Goal: Task Accomplishment & Management: Manage account settings

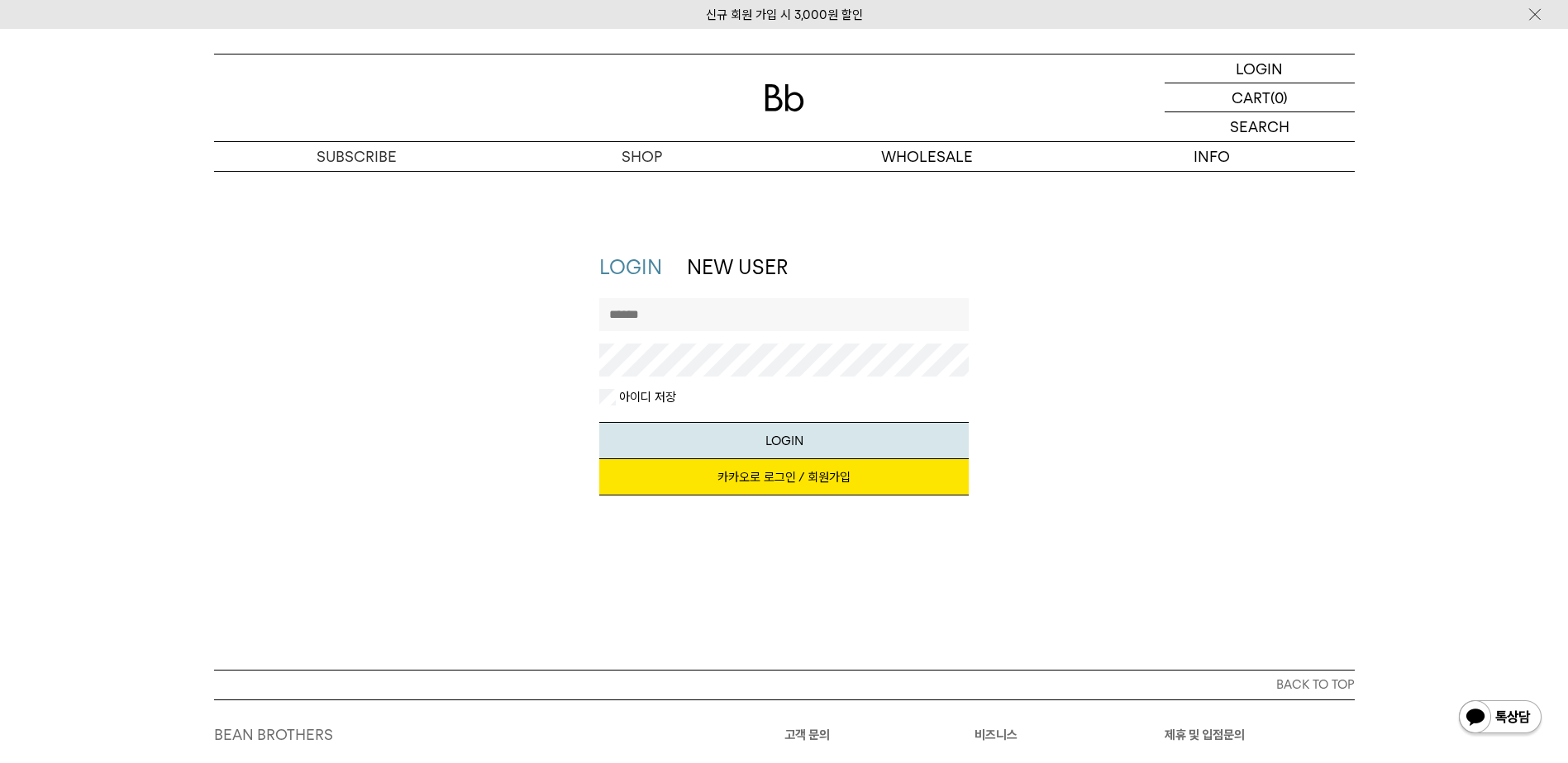
click at [791, 486] on link "카카오로 로그인 / 회원가입" at bounding box center [784, 477] width 369 height 36
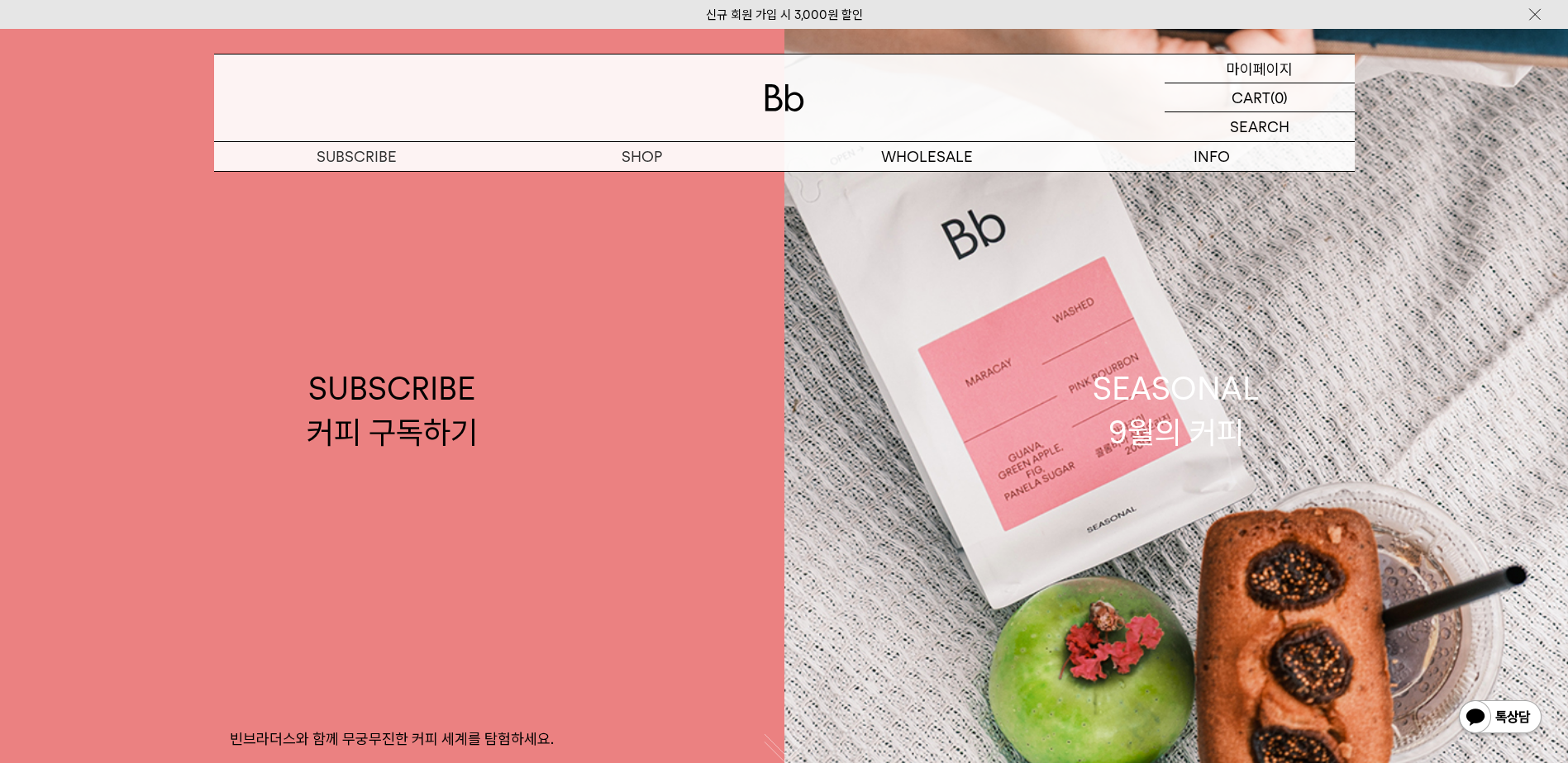
click at [1260, 75] on p "마이페이지" at bounding box center [1259, 68] width 66 height 28
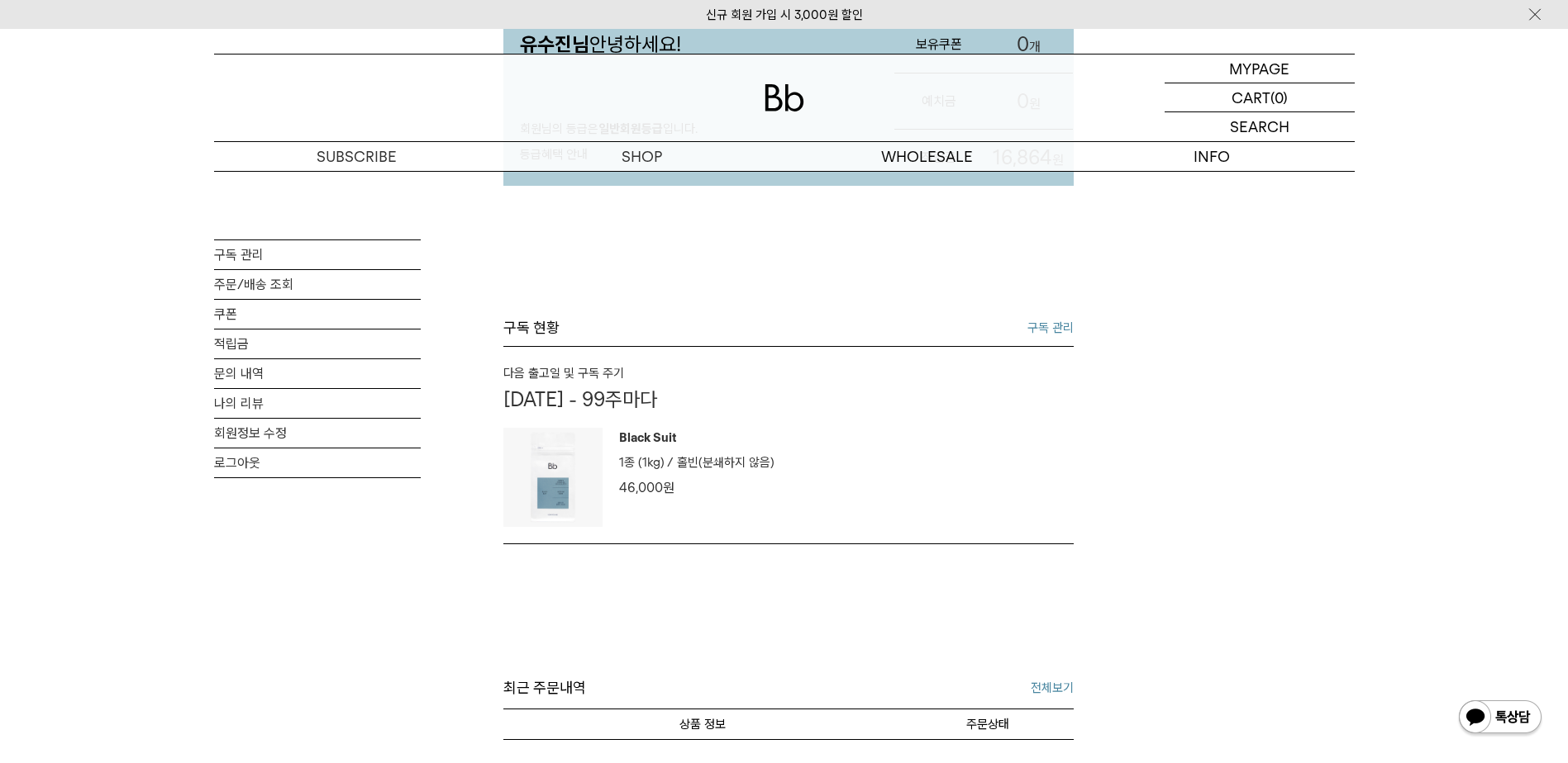
scroll to position [229, 0]
click at [349, 295] on link "주문/배송 조회" at bounding box center [317, 285] width 206 height 29
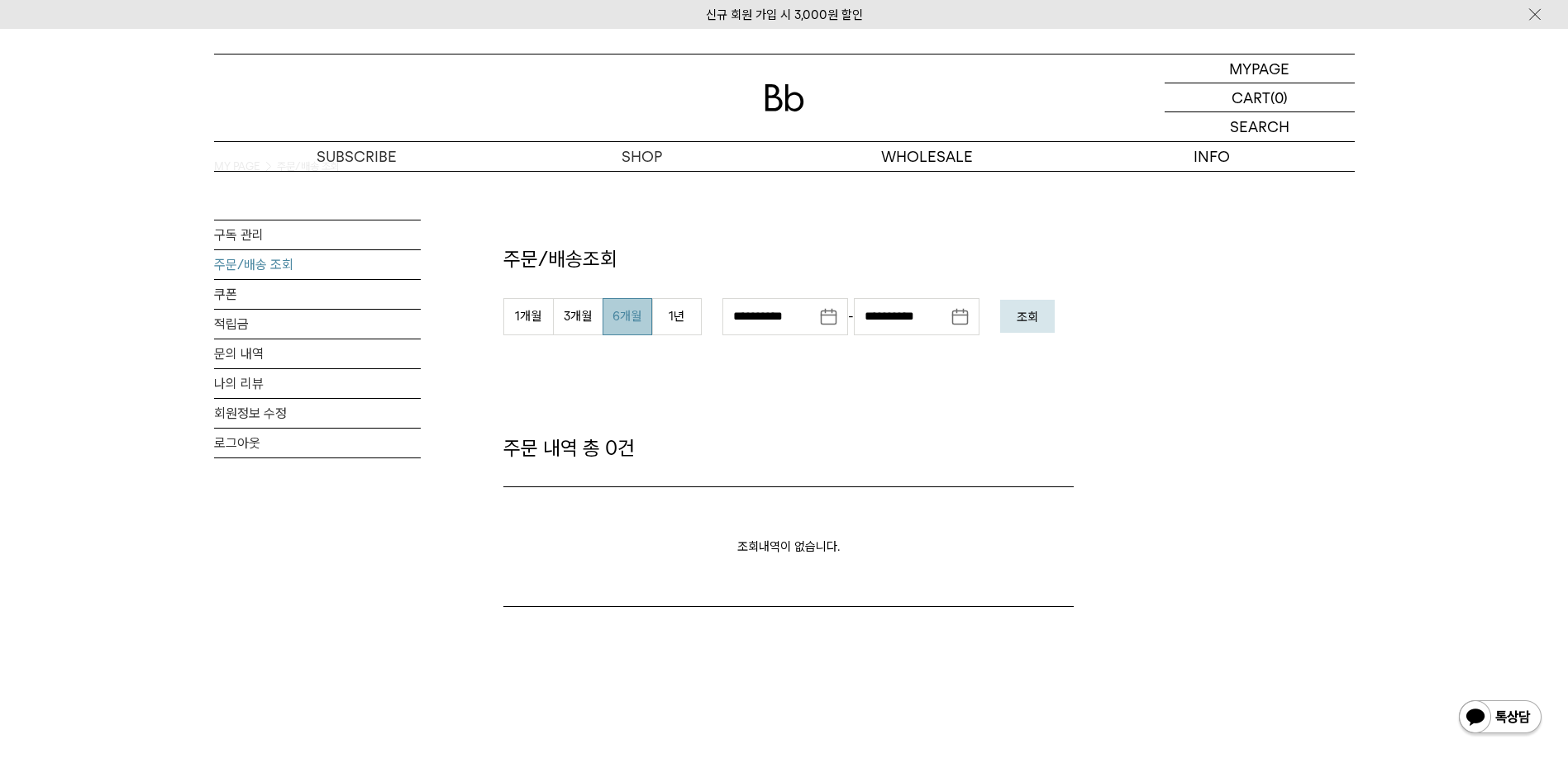
click at [636, 326] on button "6개월" at bounding box center [627, 316] width 50 height 37
type input "**********"
click at [1038, 323] on em "조회" at bounding box center [1027, 317] width 22 height 15
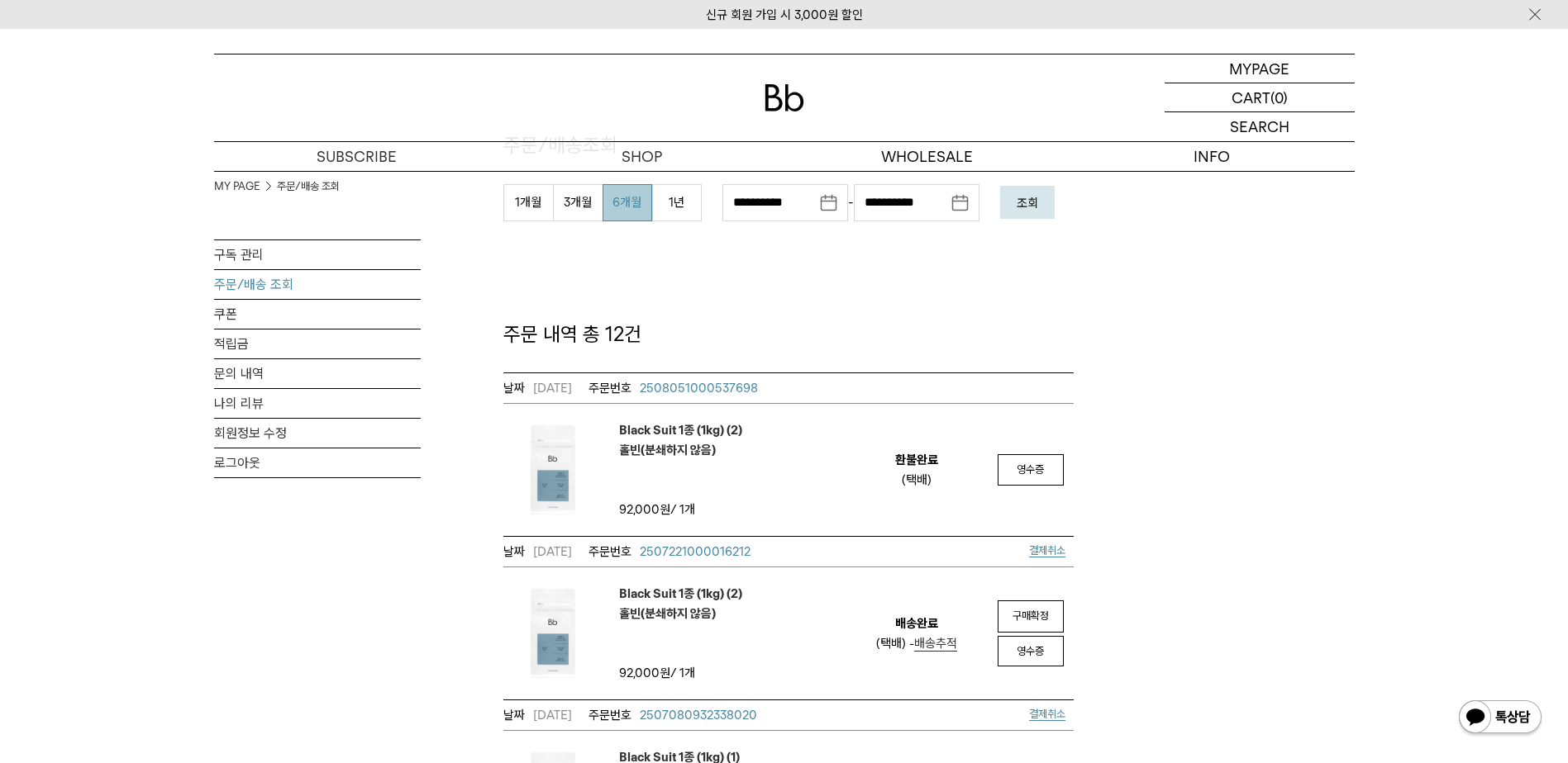
scroll to position [229, 0]
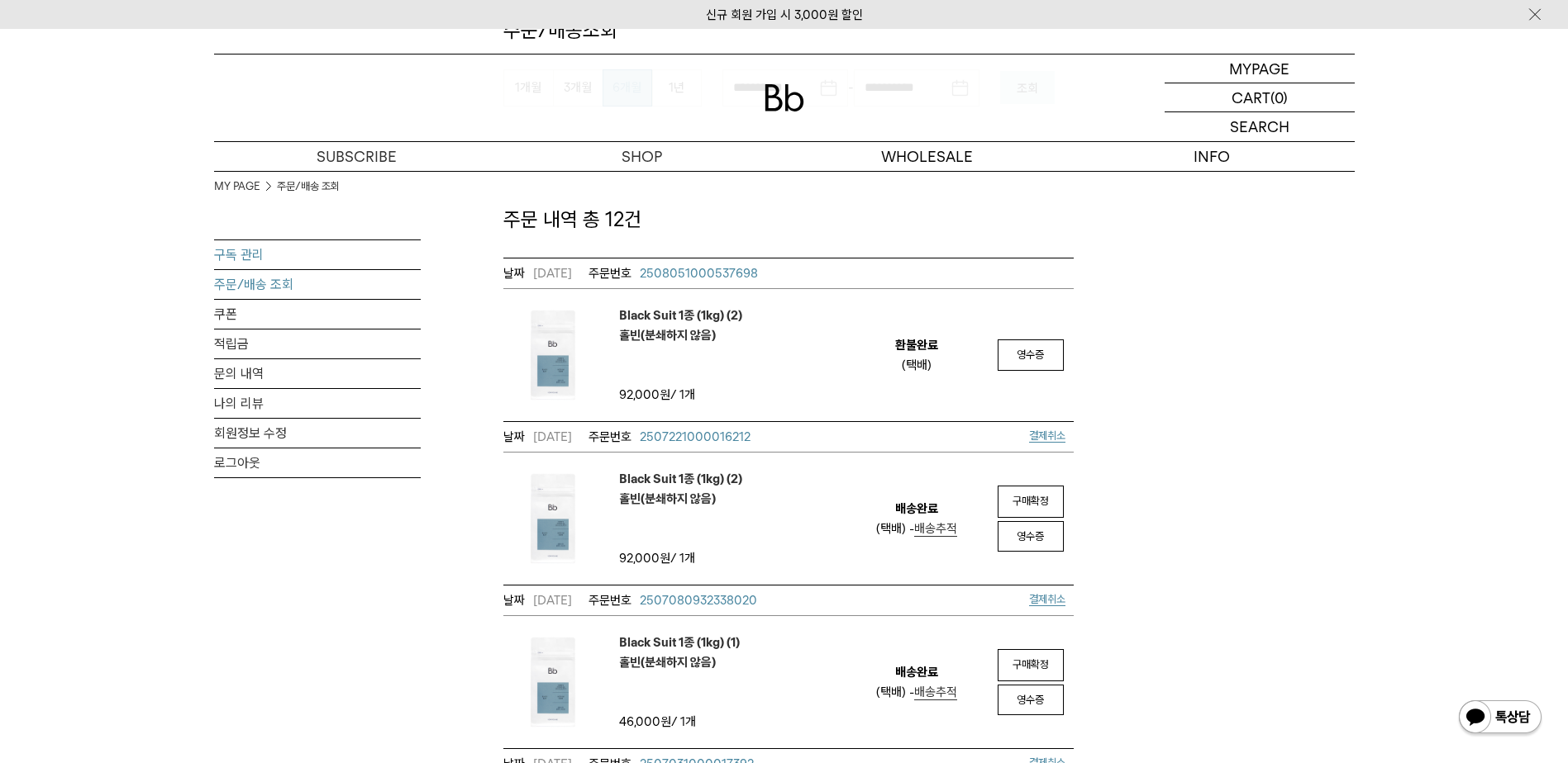
click at [347, 253] on link "구독 관리" at bounding box center [317, 255] width 206 height 29
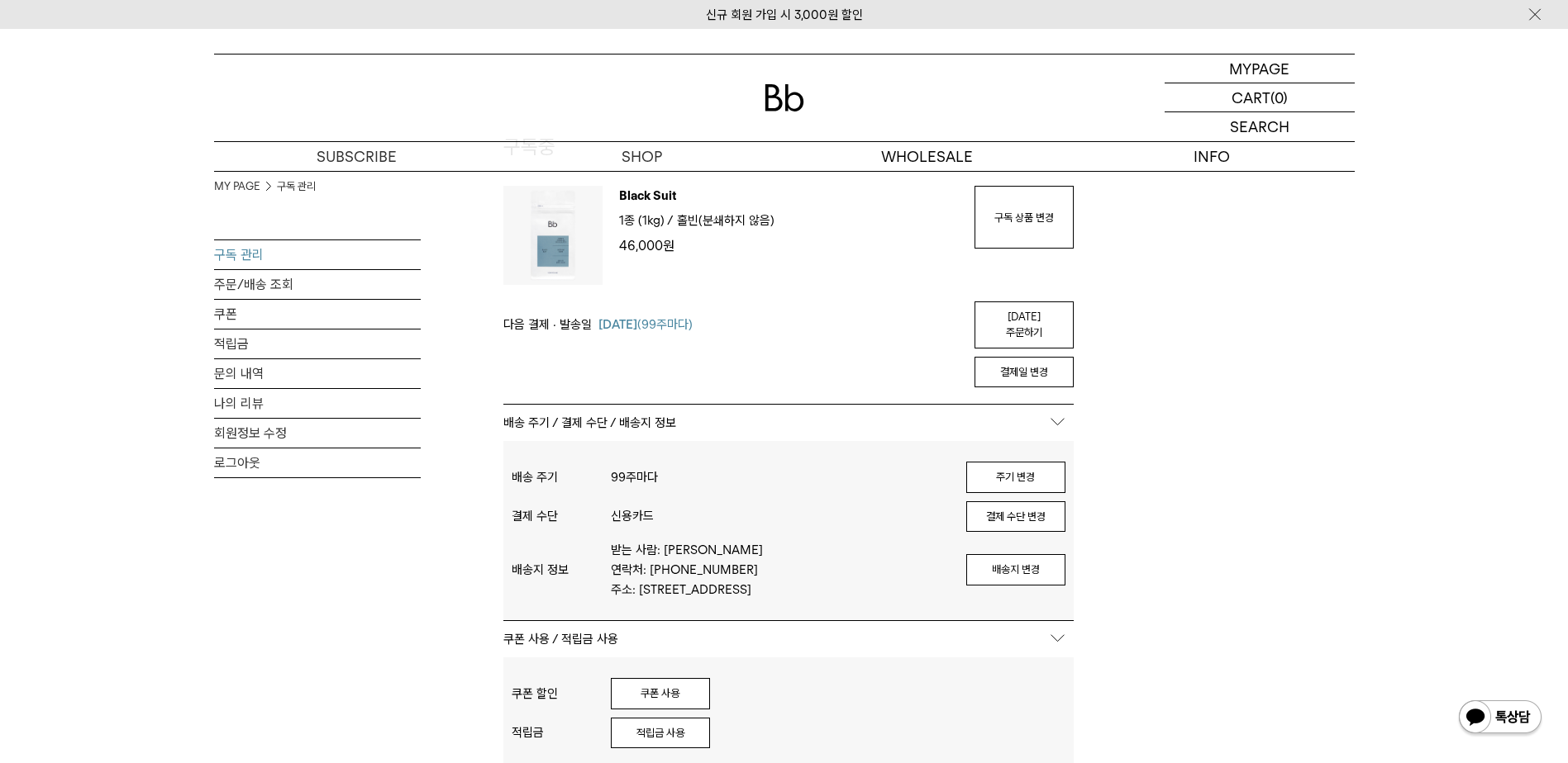
scroll to position [114, 0]
click at [1017, 460] on button "주기 변경" at bounding box center [1016, 476] width 99 height 32
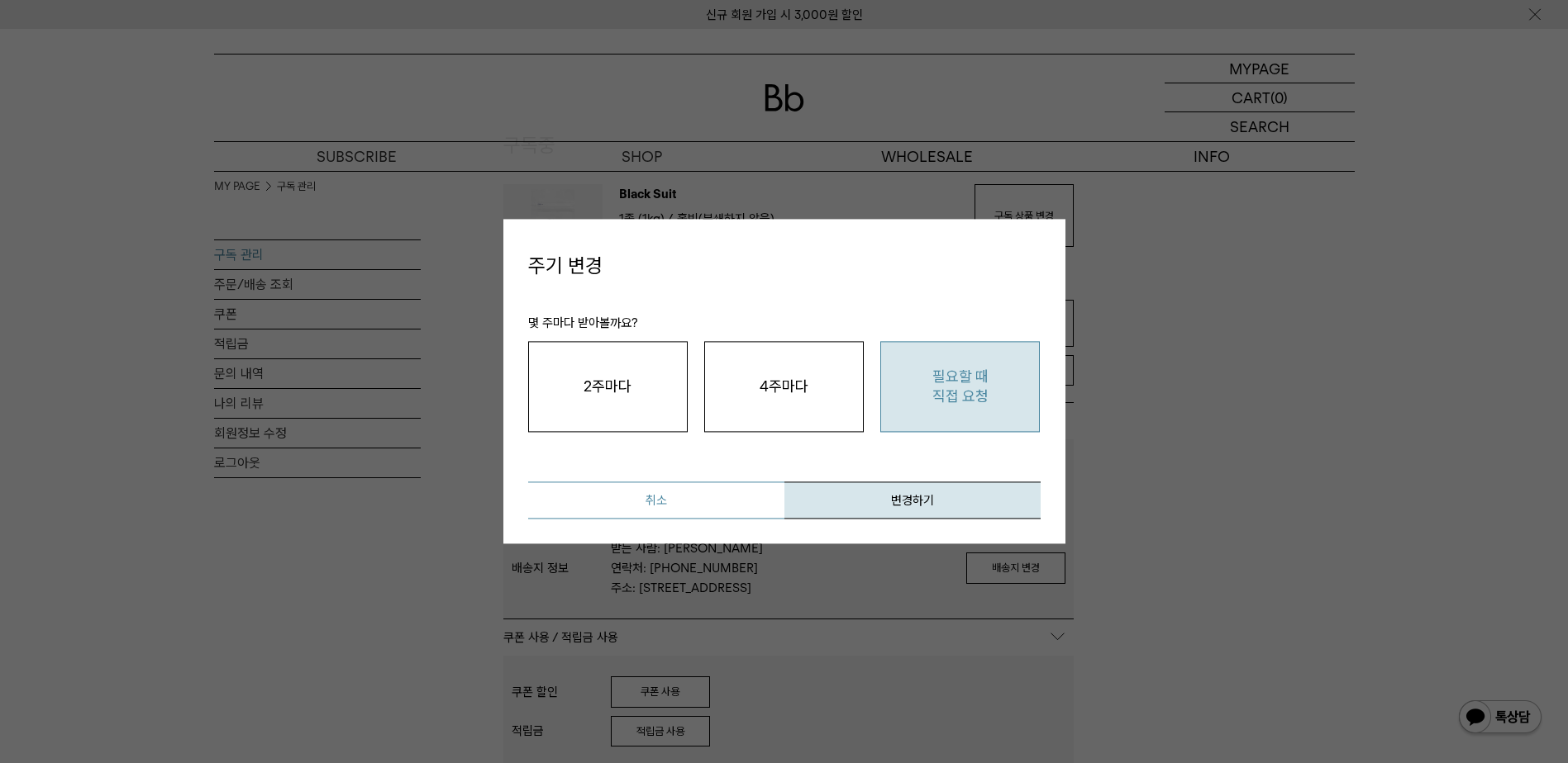
click at [724, 503] on button "취소" at bounding box center [656, 501] width 256 height 37
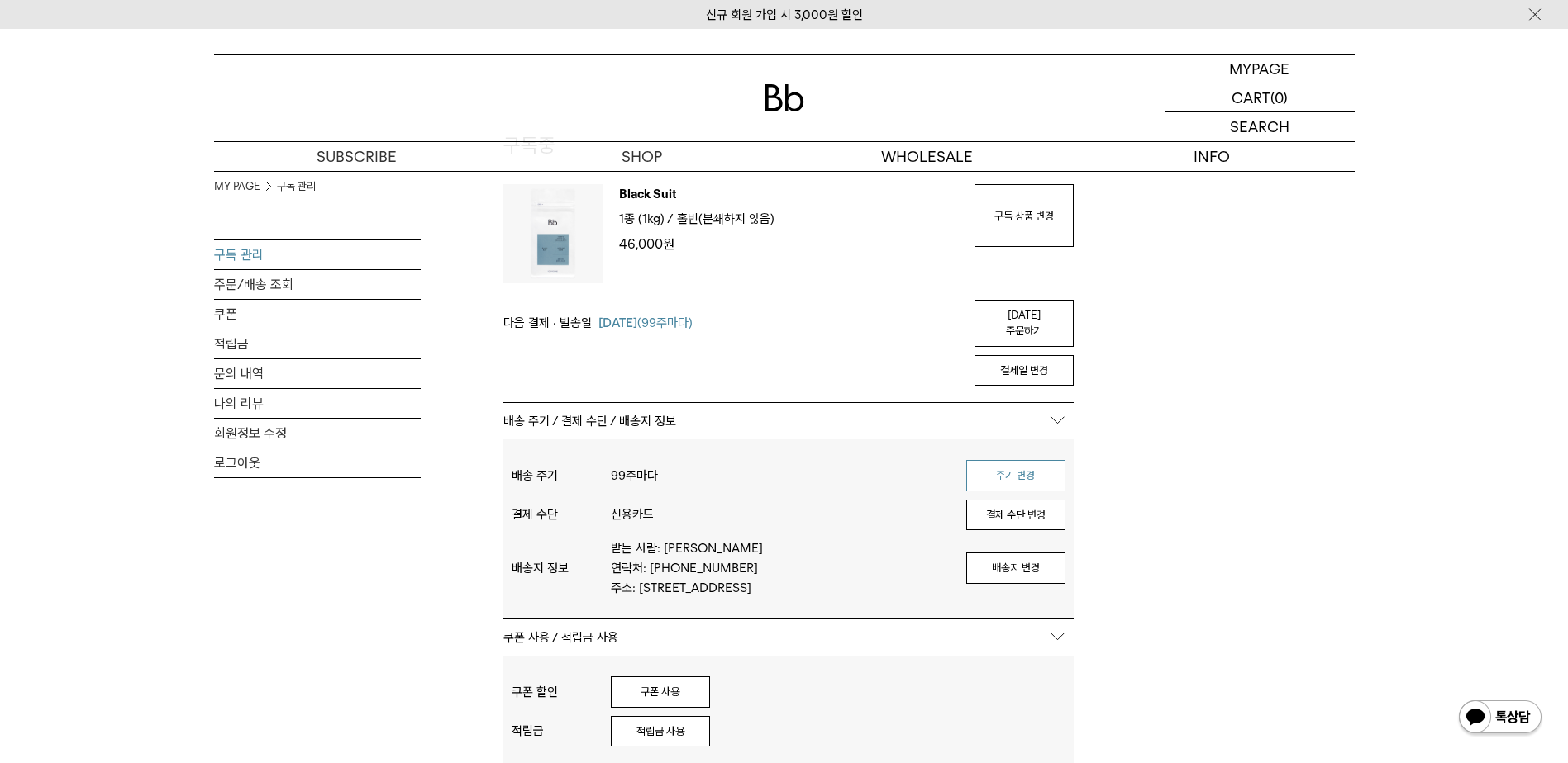
click at [1021, 460] on button "주기 변경" at bounding box center [1016, 476] width 99 height 32
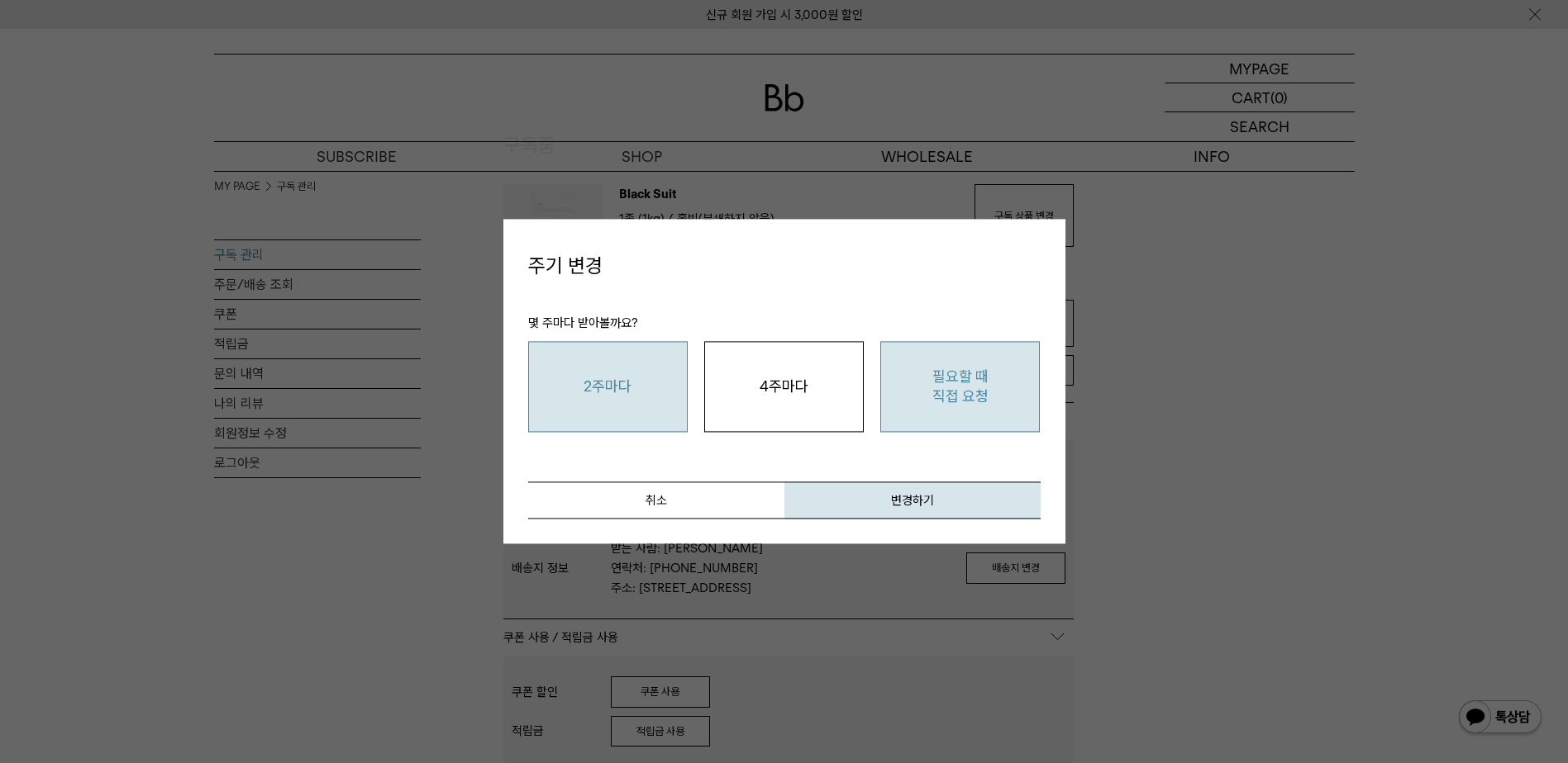
click at [640, 368] on button "2주마다" at bounding box center [607, 387] width 160 height 92
click at [934, 489] on button "변경하기" at bounding box center [912, 501] width 256 height 37
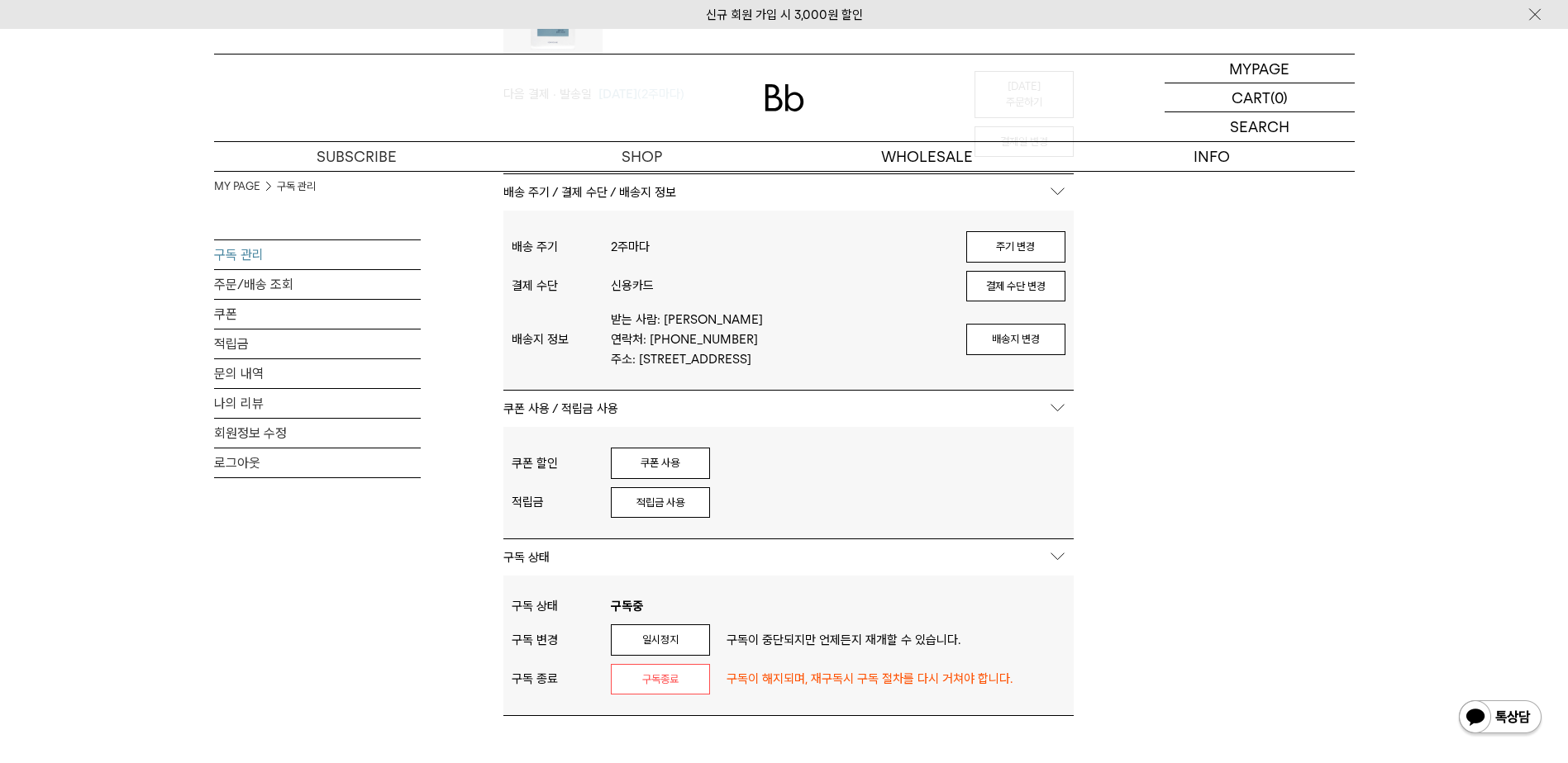
scroll to position [229, 0]
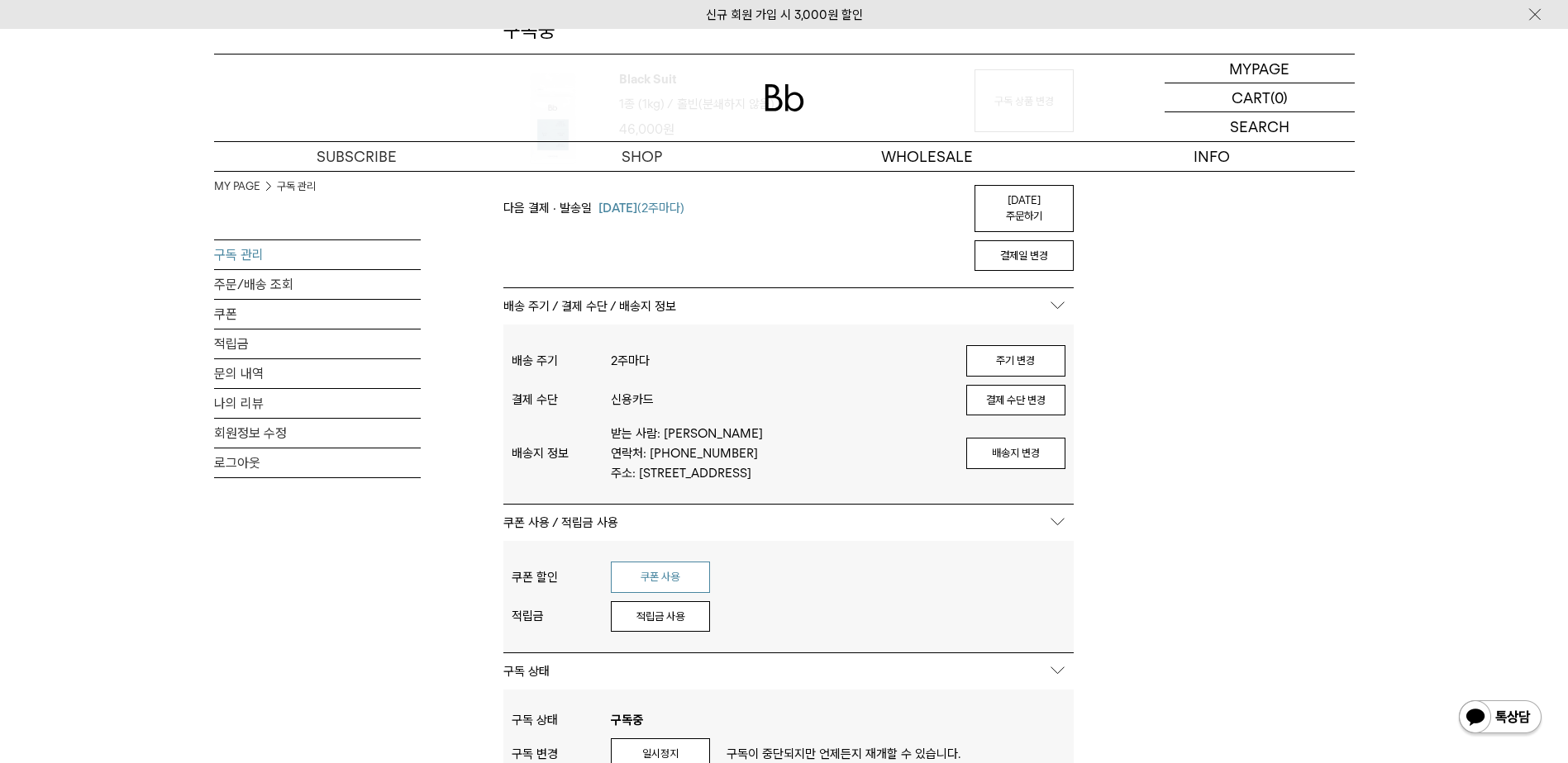
click at [688, 562] on button "쿠폰 사용" at bounding box center [661, 577] width 99 height 32
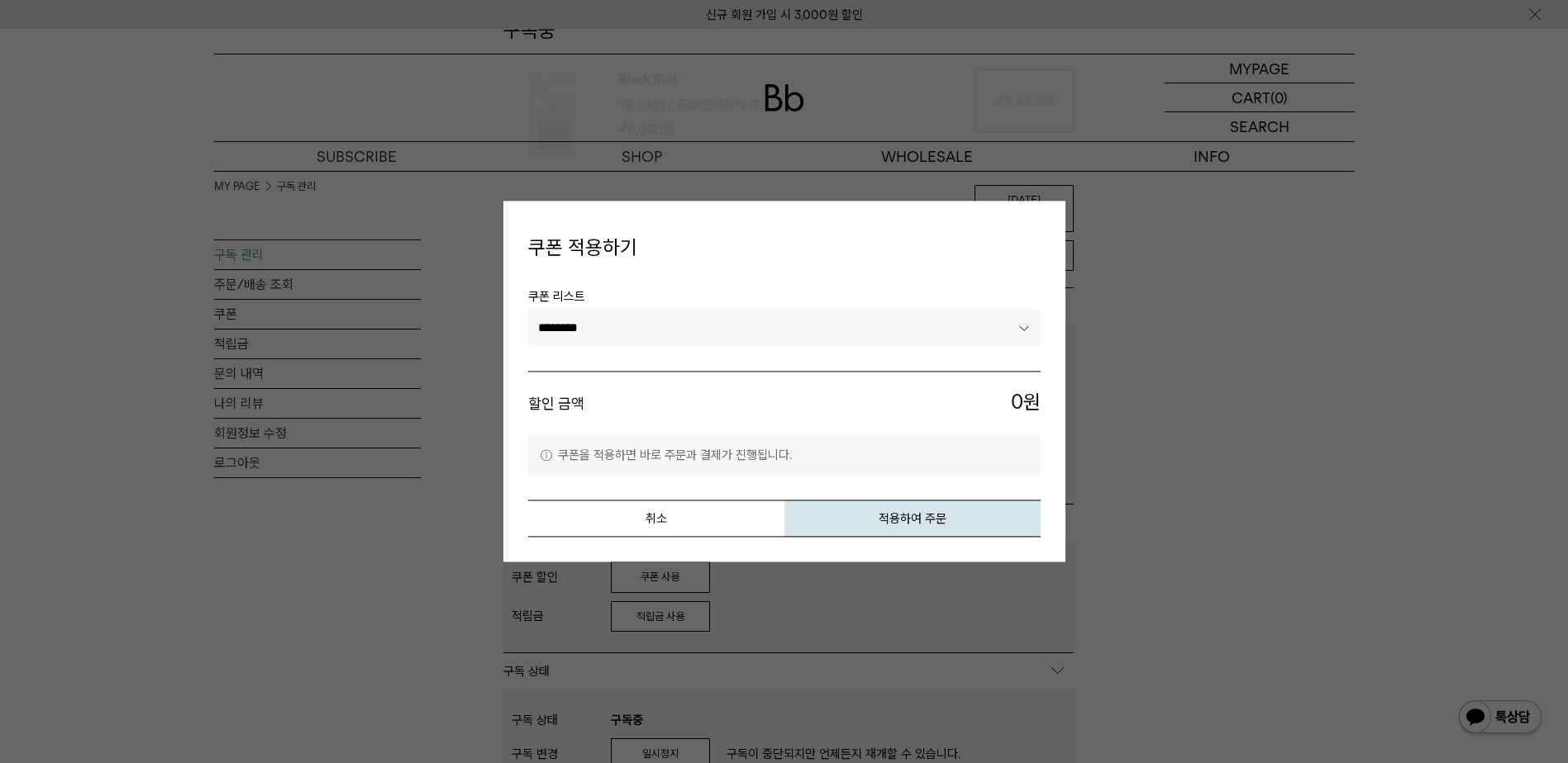
click at [832, 332] on select "********" at bounding box center [784, 328] width 513 height 36
click at [755, 522] on button "취소" at bounding box center [656, 519] width 256 height 37
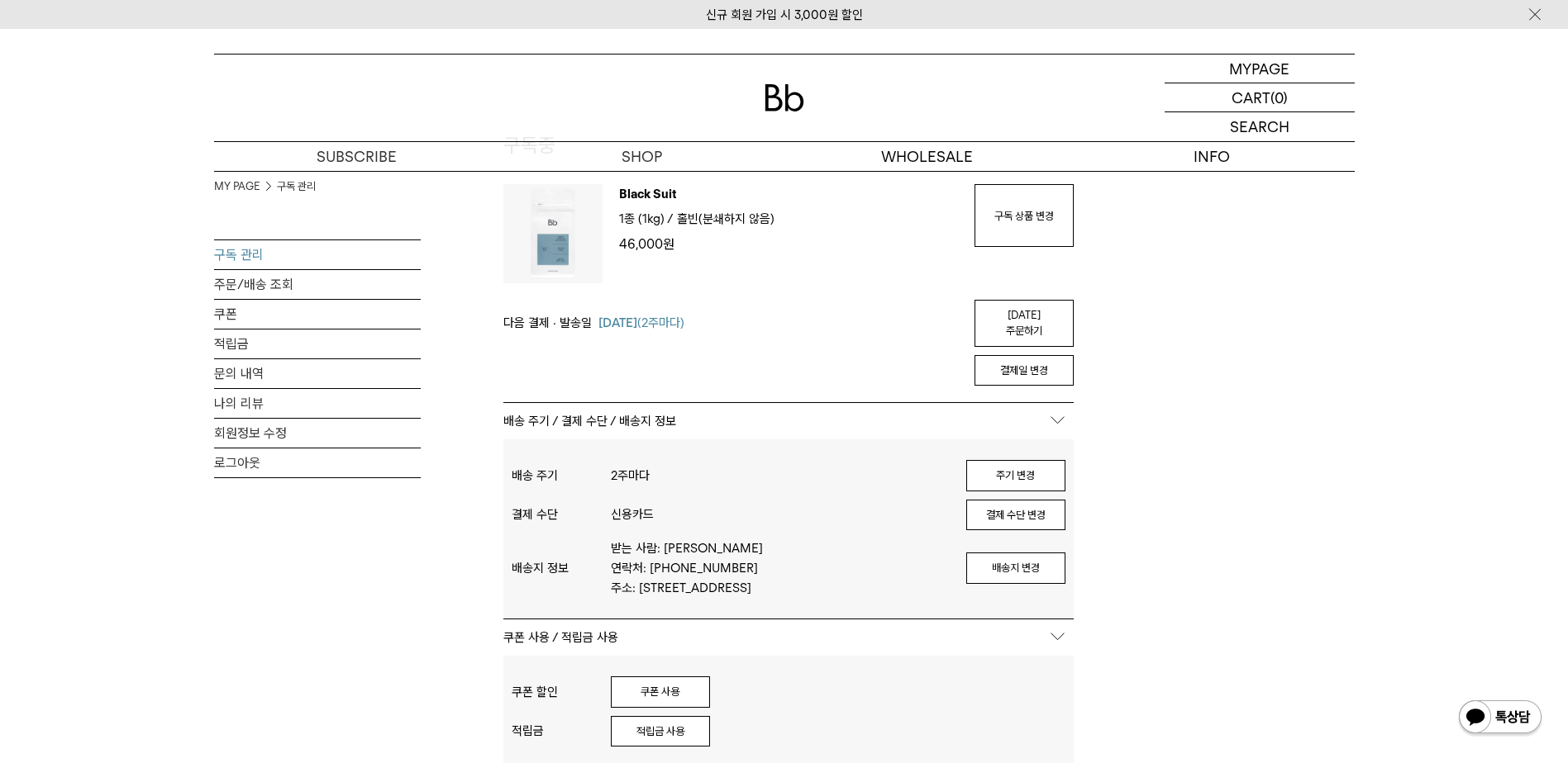
scroll to position [0, 0]
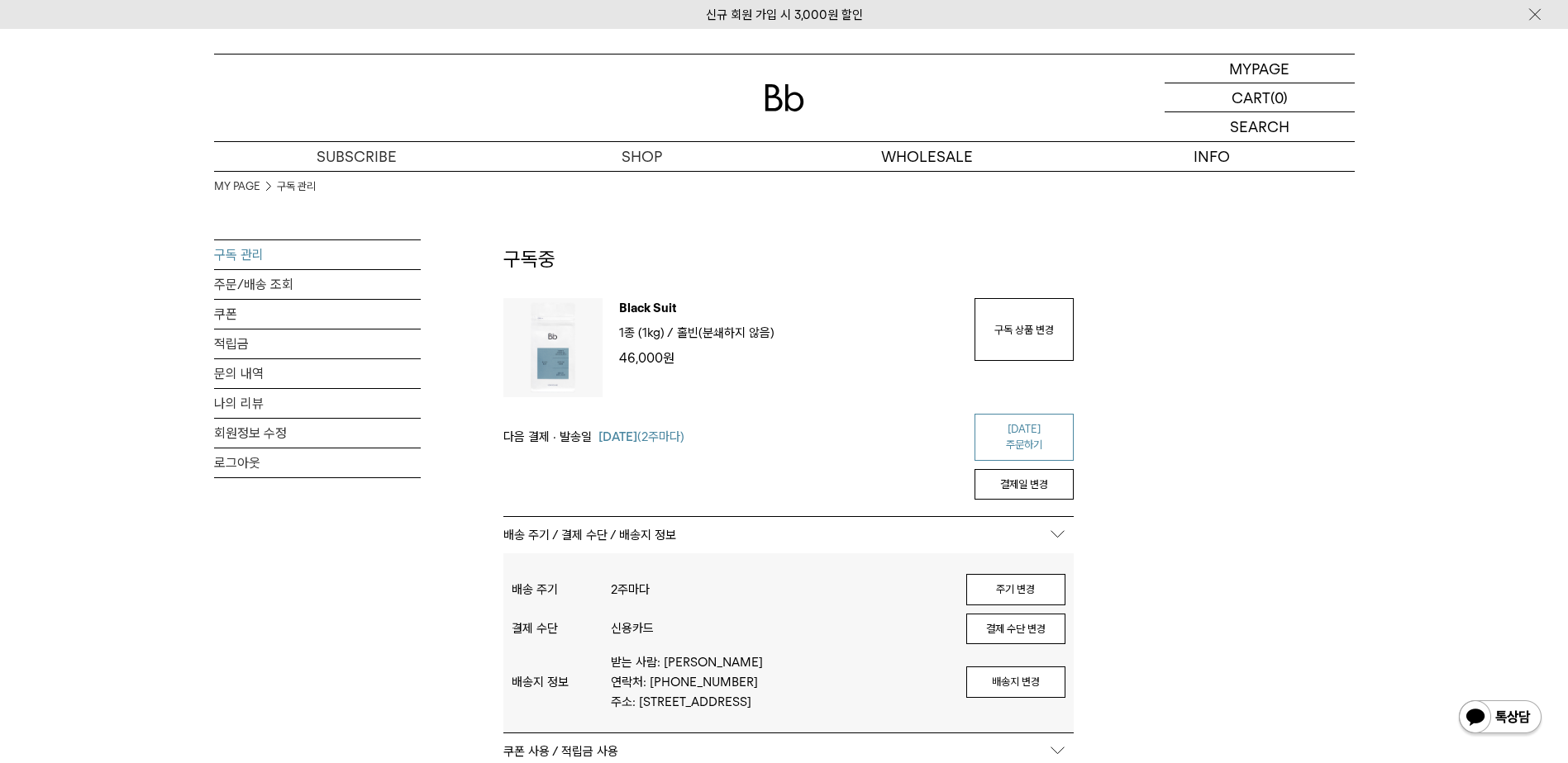
click at [1037, 431] on link "[DATE] 주문하기" at bounding box center [1024, 437] width 99 height 47
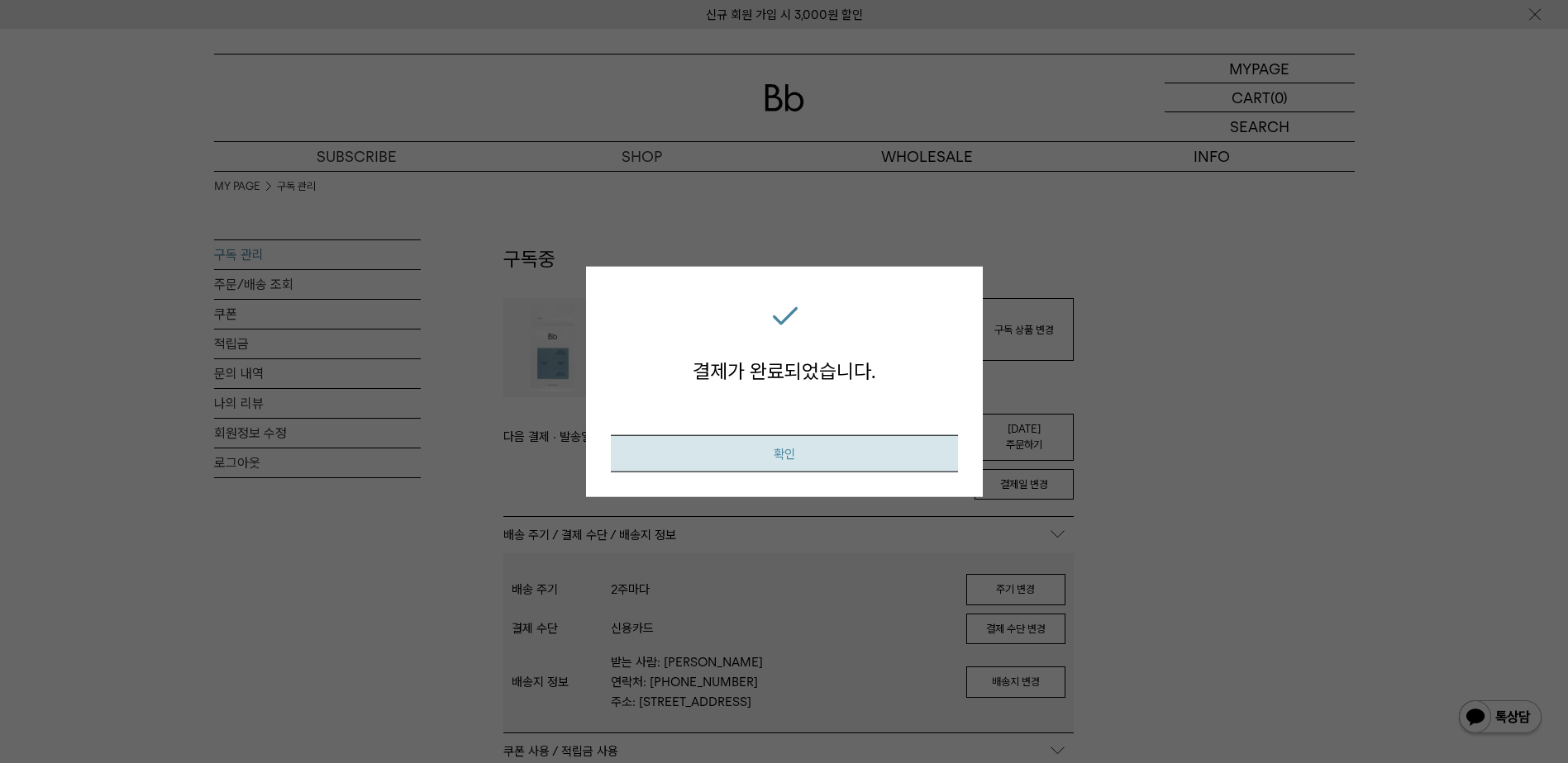
click at [828, 455] on button "확인" at bounding box center [784, 452] width 347 height 37
